Goal: Register for event/course

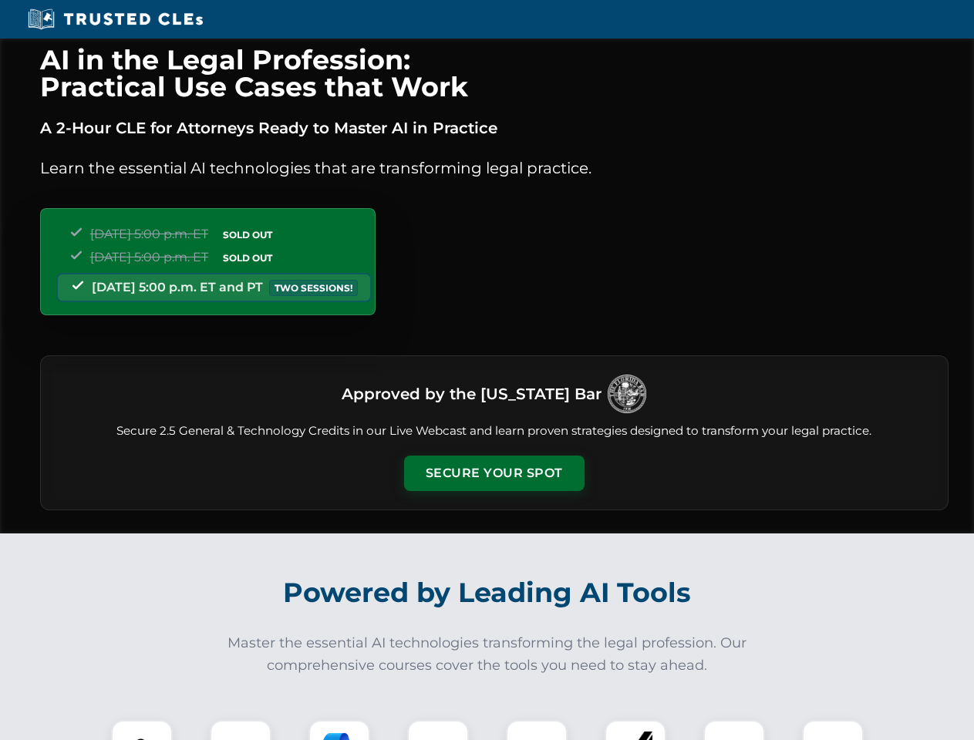
click at [493, 473] on button "Secure Your Spot" at bounding box center [494, 473] width 180 height 35
click at [142, 730] on img at bounding box center [141, 750] width 45 height 45
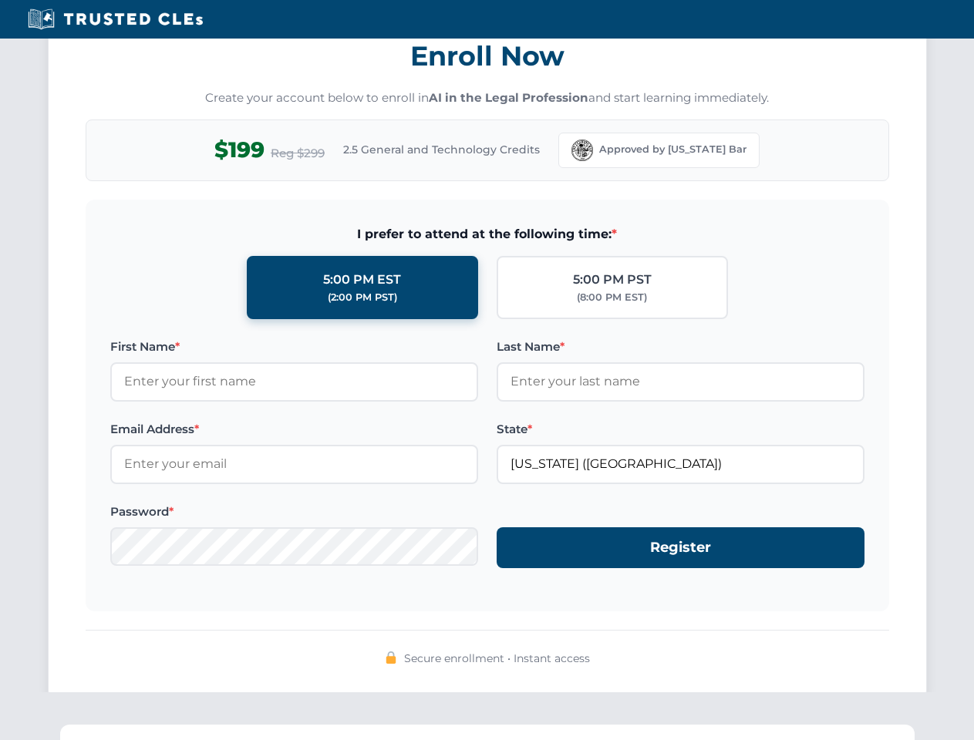
scroll to position [1513, 0]
